Goal: Information Seeking & Learning: Compare options

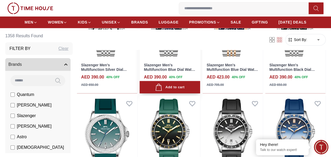
scroll to position [501, 0]
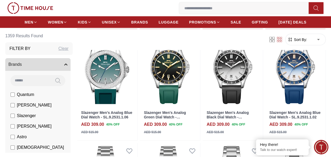
scroll to position [298, 0]
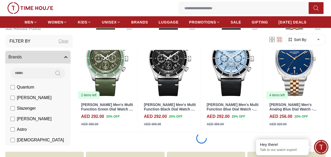
scroll to position [580, 0]
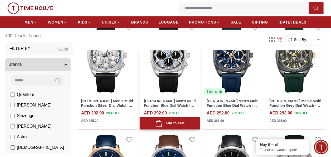
scroll to position [975, 0]
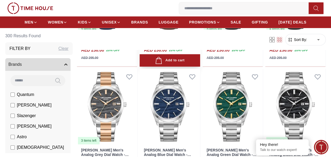
scroll to position [975, 0]
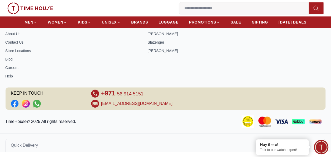
scroll to position [298, 0]
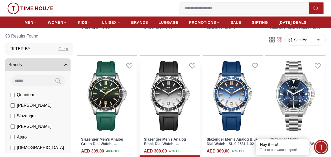
scroll to position [527, 0]
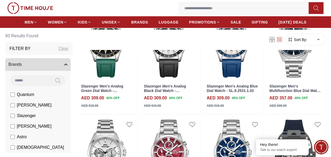
scroll to position [298, 0]
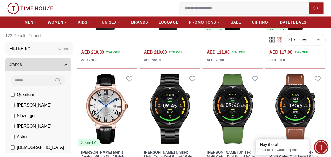
scroll to position [501, 0]
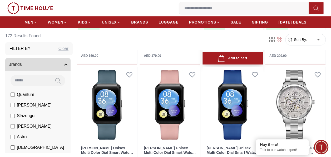
scroll to position [1133, 0]
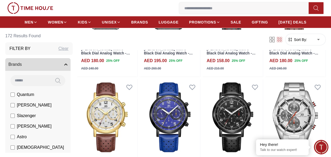
scroll to position [1634, 0]
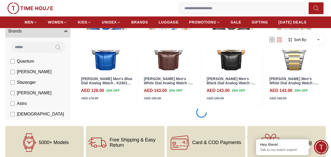
scroll to position [2214, 0]
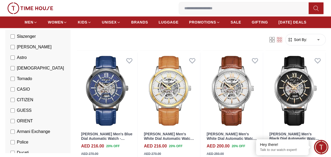
scroll to position [105, 0]
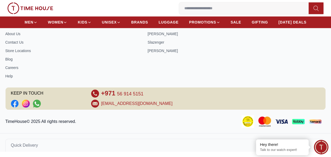
scroll to position [298, 0]
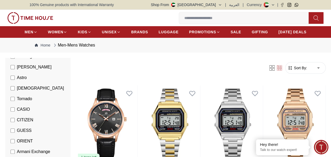
scroll to position [79, 0]
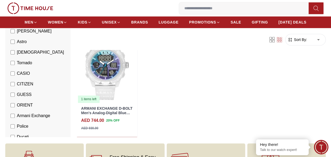
scroll to position [290, 0]
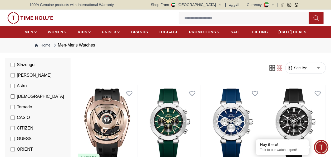
scroll to position [132, 0]
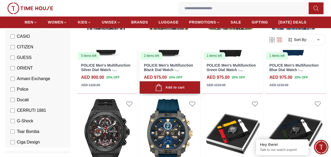
scroll to position [501, 0]
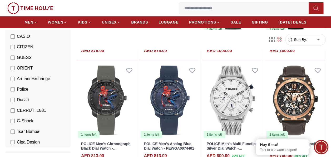
scroll to position [1028, 0]
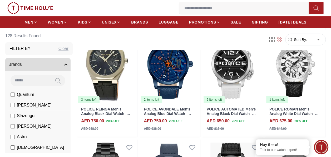
scroll to position [298, 0]
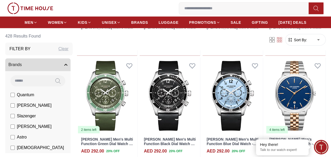
scroll to position [580, 0]
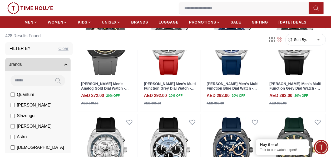
scroll to position [870, 0]
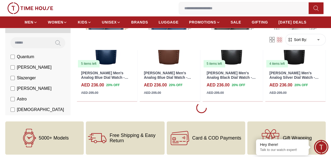
scroll to position [1107, 0]
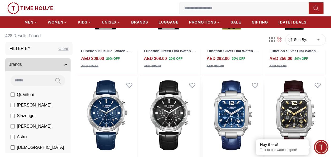
scroll to position [2056, 0]
